Goal: Task Accomplishment & Management: Manage account settings

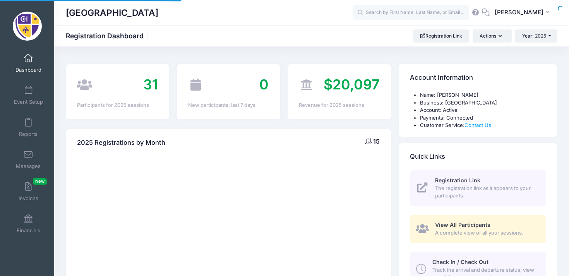
select select
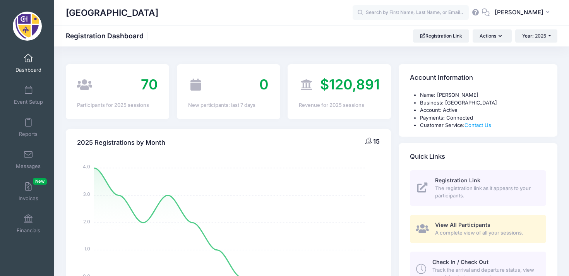
click at [27, 65] on link "Dashboard" at bounding box center [28, 63] width 37 height 27
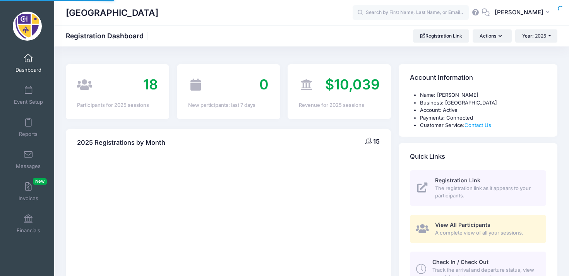
select select
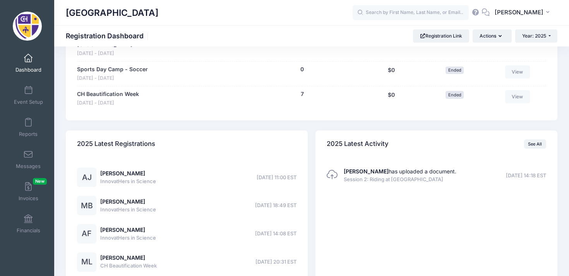
scroll to position [635, 0]
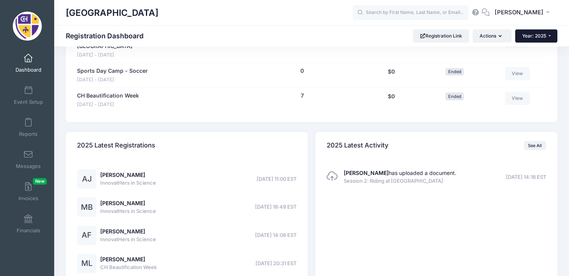
click at [538, 41] on button "Year: 2025" at bounding box center [536, 35] width 42 height 13
click at [536, 51] on link "Year: 2026" at bounding box center [540, 51] width 50 height 10
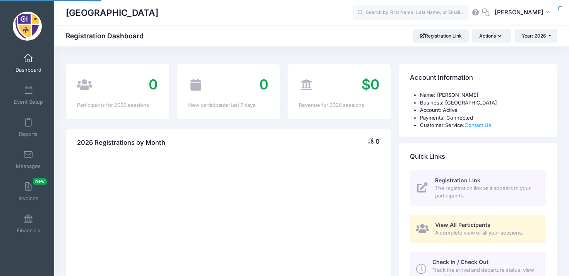
select select
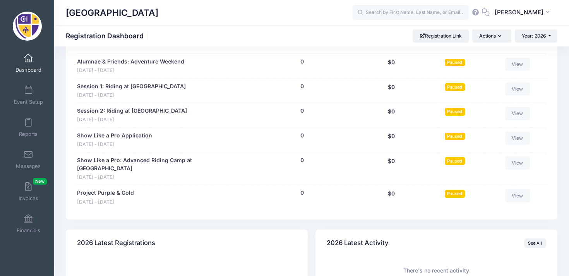
scroll to position [421, 0]
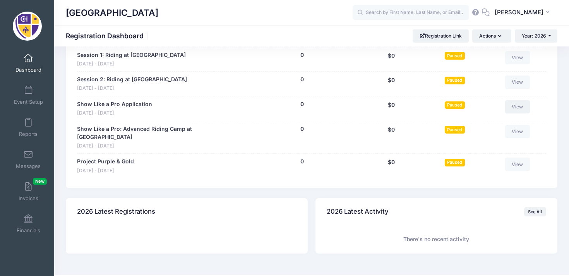
click at [524, 107] on link "View" at bounding box center [517, 106] width 25 height 13
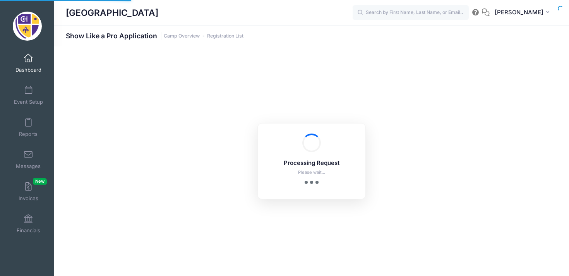
select select "10"
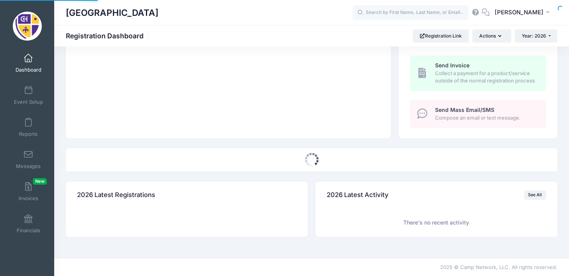
select select
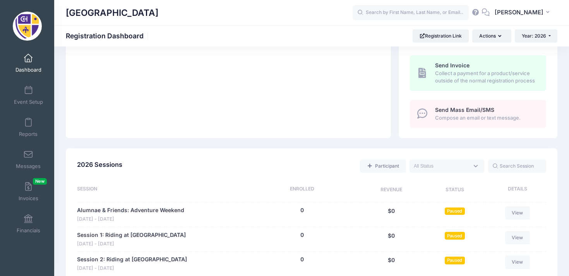
scroll to position [430, 0]
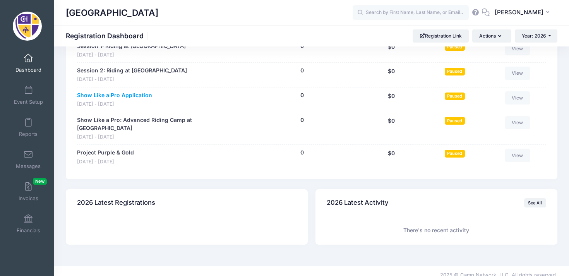
click at [135, 97] on link "Show Like a Pro Application" at bounding box center [114, 95] width 75 height 8
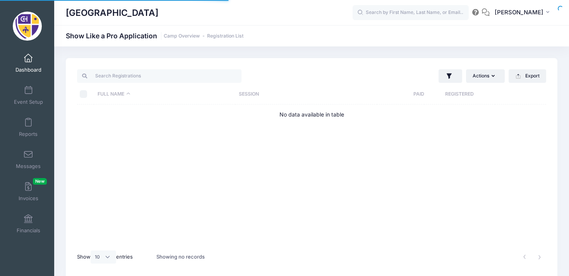
select select "10"
click at [35, 67] on span "Dashboard" at bounding box center [28, 70] width 26 height 7
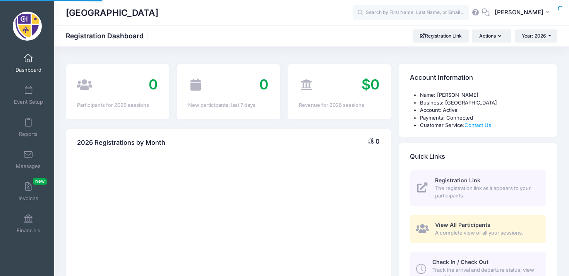
select select
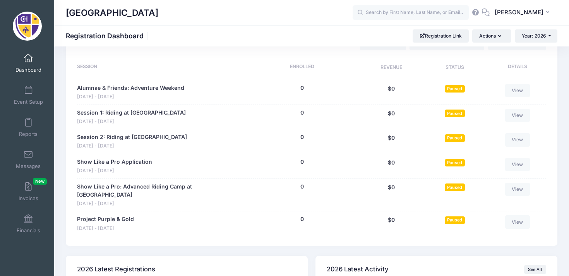
scroll to position [363, 0]
click at [450, 164] on span "Paused" at bounding box center [454, 162] width 20 height 7
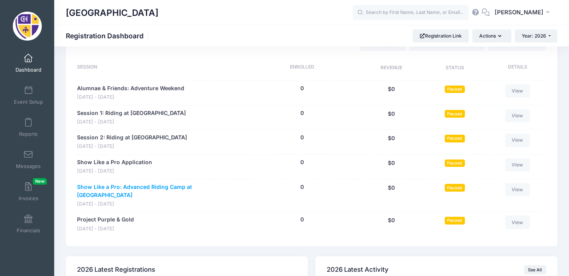
click at [208, 187] on link "Show Like a Pro: Advanced Riding Camp at [GEOGRAPHIC_DATA]" at bounding box center [159, 191] width 165 height 16
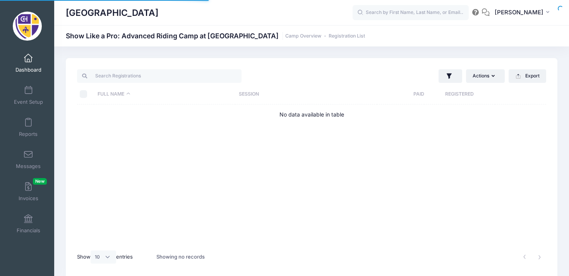
select select "10"
click at [38, 74] on link "Dashboard" at bounding box center [28, 63] width 37 height 27
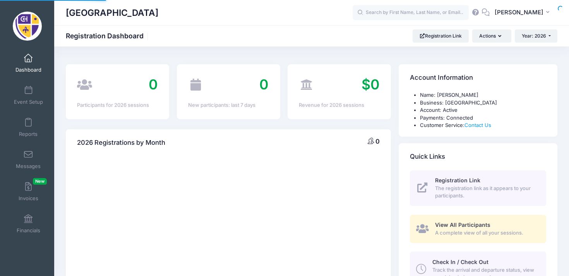
select select
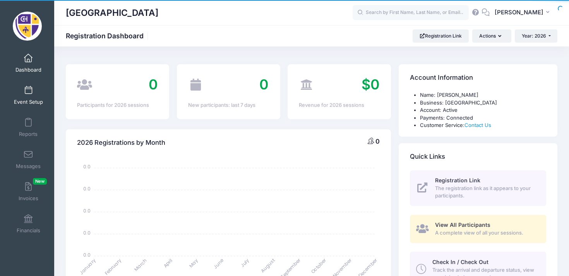
click at [28, 89] on span at bounding box center [28, 90] width 0 height 9
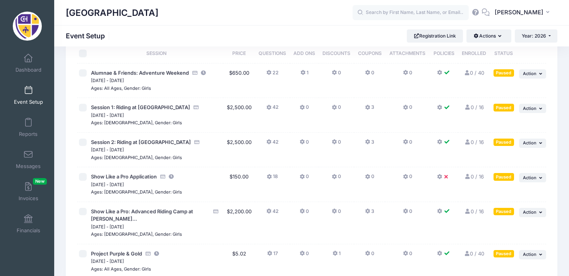
scroll to position [53, 0]
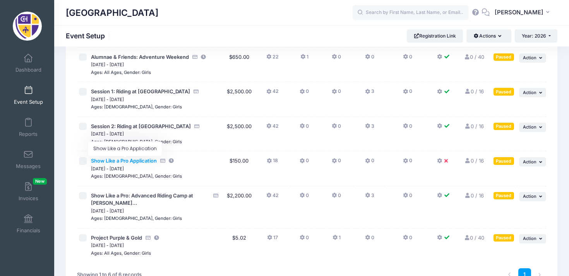
click at [130, 162] on span "Show Like a Pro Application" at bounding box center [124, 160] width 66 height 6
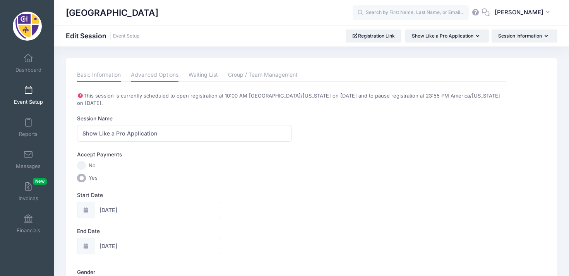
click at [167, 72] on link "Advanced Options" at bounding box center [155, 75] width 48 height 14
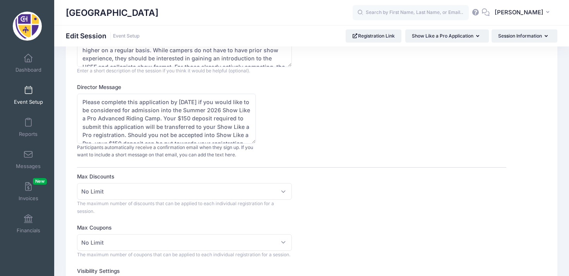
scroll to position [39, 0]
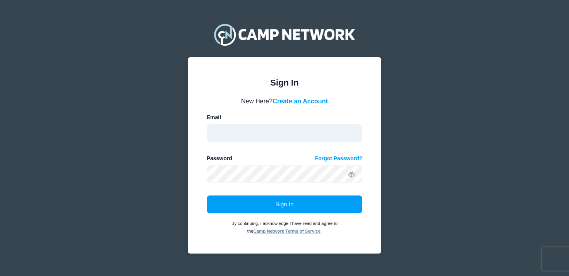
click at [298, 132] on input "email" at bounding box center [285, 133] width 156 height 18
type input "adoyon@chathamhall.org"
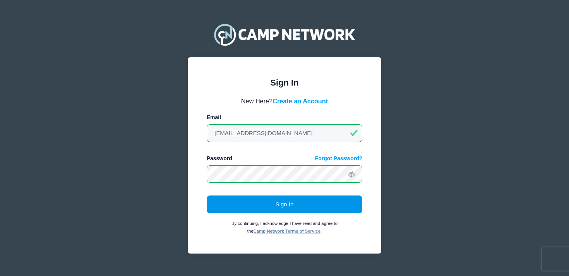
click at [258, 209] on button "Sign In" at bounding box center [285, 204] width 156 height 18
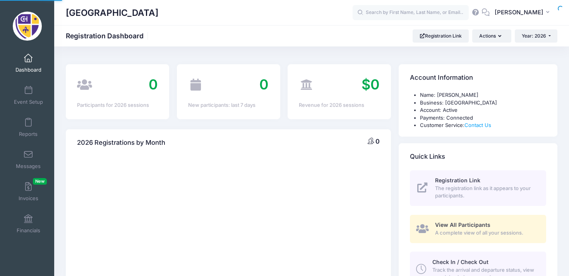
select select
click at [31, 95] on link "Event Setup" at bounding box center [28, 95] width 37 height 27
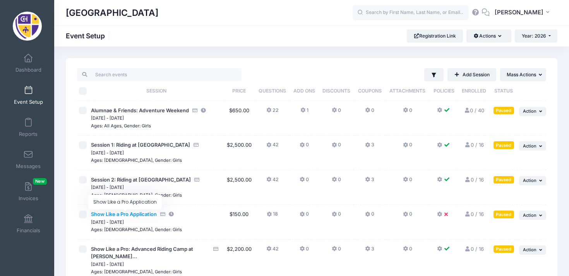
click at [147, 213] on span "Show Like a Pro Application" at bounding box center [124, 214] width 66 height 6
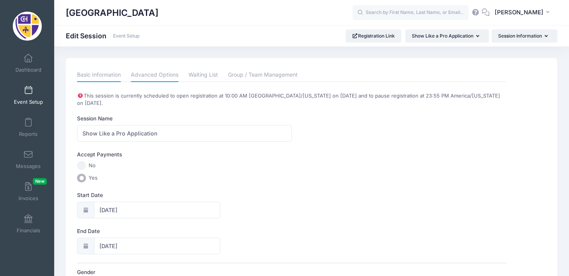
click at [172, 71] on link "Advanced Options" at bounding box center [155, 75] width 48 height 14
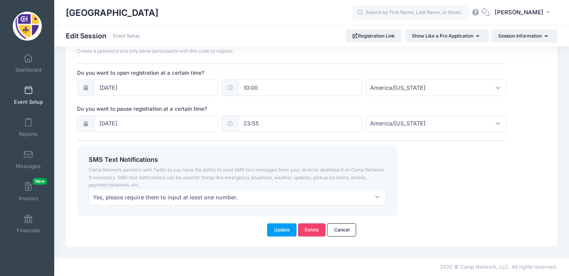
scroll to position [579, 0]
click at [204, 125] on input "11/15/2025" at bounding box center [156, 123] width 124 height 17
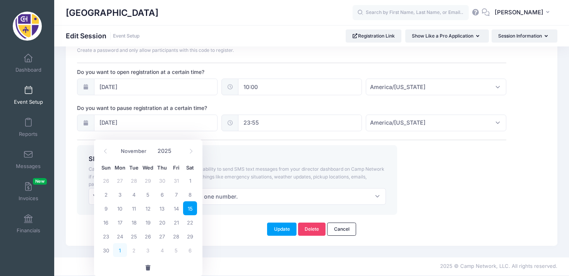
click at [122, 243] on span "1" at bounding box center [120, 250] width 14 height 14
type input "12/01/2025"
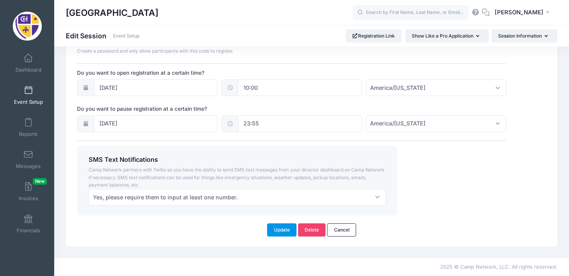
click at [286, 232] on button "Update" at bounding box center [281, 229] width 29 height 13
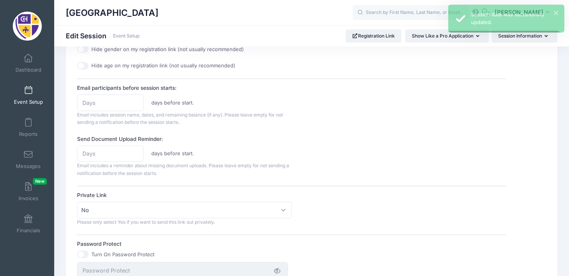
scroll to position [0, 0]
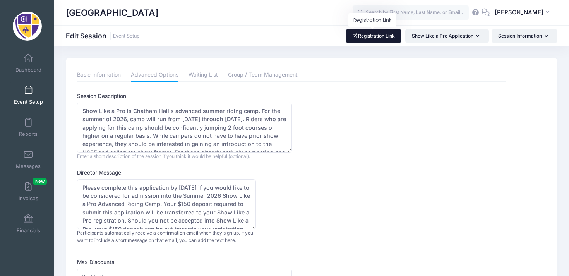
click at [373, 31] on link "Registration Link" at bounding box center [373, 35] width 56 height 13
click at [110, 75] on link "Basic Information" at bounding box center [99, 75] width 44 height 14
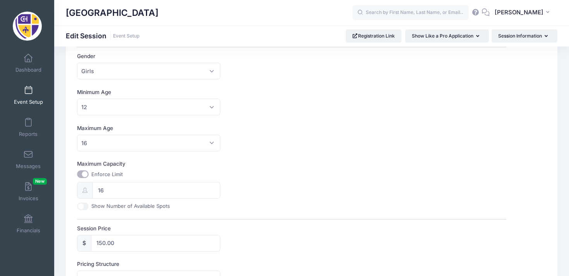
scroll to position [224, 0]
